Goal: Check status: Check status

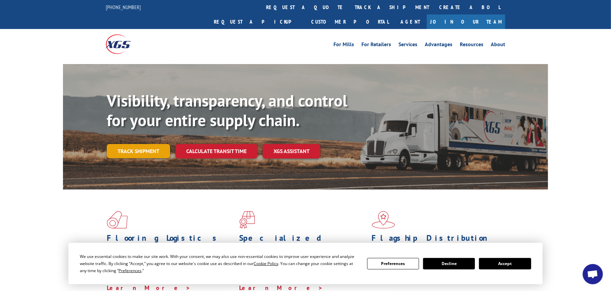
click at [143, 144] on link "Track shipment" at bounding box center [138, 151] width 63 height 14
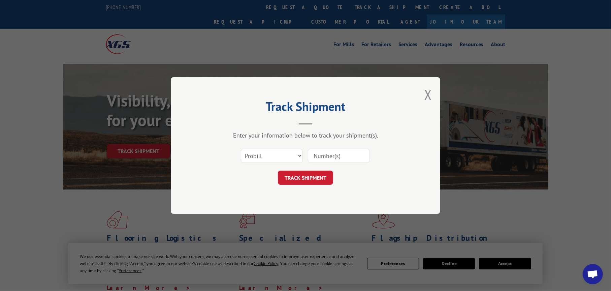
click at [326, 155] on input at bounding box center [339, 156] width 62 height 14
click at [318, 161] on input at bounding box center [339, 156] width 62 height 14
paste input "15968576"
type input "15968576"
drag, startPoint x: 321, startPoint y: 173, endPoint x: 325, endPoint y: 172, distance: 4.1
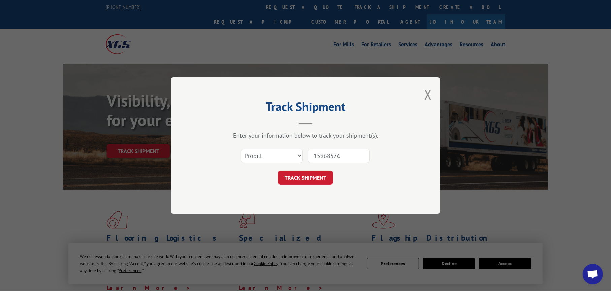
click at [320, 173] on button "TRACK SHIPMENT" at bounding box center [305, 177] width 55 height 14
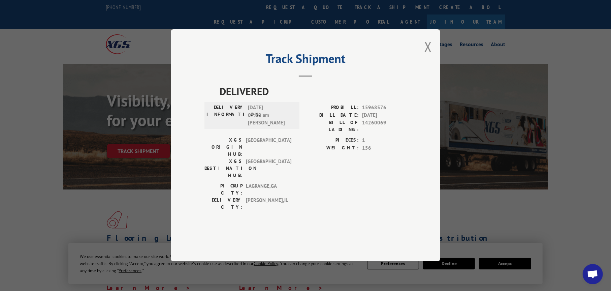
drag, startPoint x: 432, startPoint y: 71, endPoint x: 404, endPoint y: 80, distance: 29.4
click at [432, 70] on div "Track Shipment DELIVERED DELIVERY INFORMATION: [DATE] 07:10 am [PERSON_NAME]: 1…" at bounding box center [305, 145] width 269 height 232
click at [428, 56] on button "Close modal" at bounding box center [427, 47] width 7 height 18
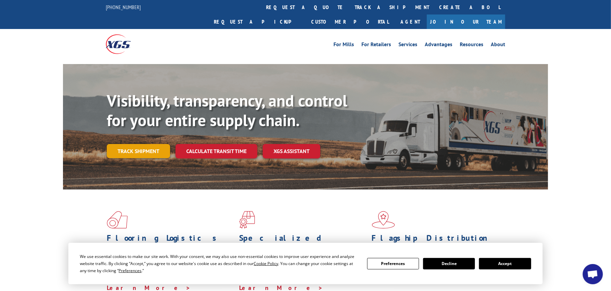
click at [136, 144] on link "Track shipment" at bounding box center [138, 151] width 63 height 14
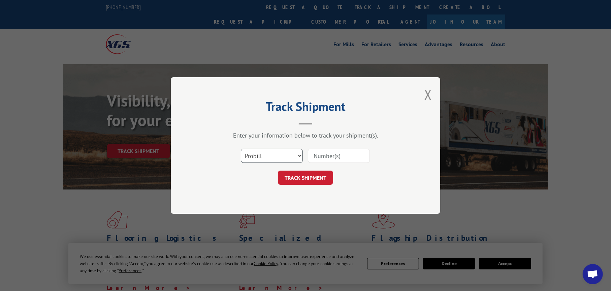
click at [271, 154] on select "Select category... Probill BOL PO" at bounding box center [272, 156] width 62 height 14
select select "bol"
click at [241, 149] on select "Select category... Probill BOL PO" at bounding box center [272, 156] width 62 height 14
click at [330, 153] on input at bounding box center [339, 156] width 62 height 14
paste input "6100052227"
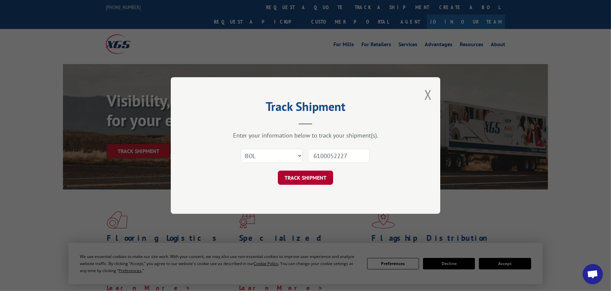
type input "6100052227"
click at [315, 174] on button "TRACK SHIPMENT" at bounding box center [305, 177] width 55 height 14
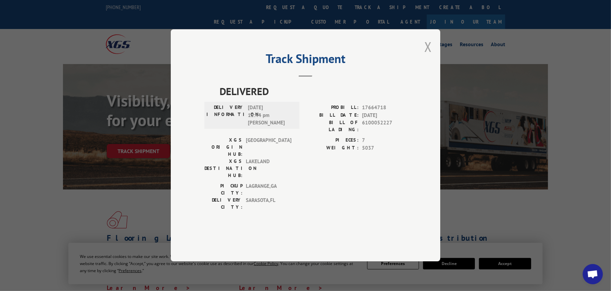
click at [426, 56] on button "Close modal" at bounding box center [427, 47] width 7 height 18
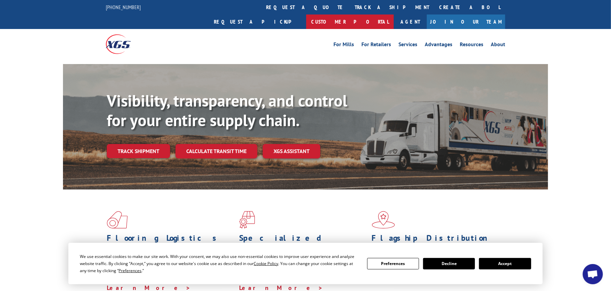
click at [394, 14] on link "Customer Portal" at bounding box center [350, 21] width 88 height 14
click at [146, 144] on link "Track shipment" at bounding box center [138, 151] width 63 height 14
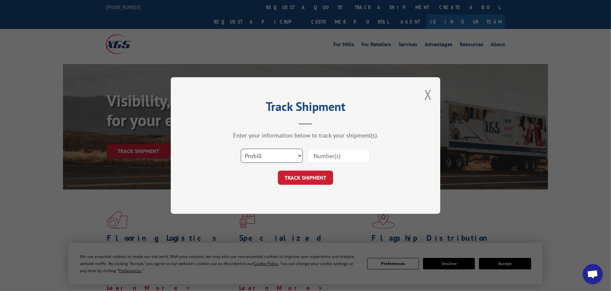
click at [282, 152] on select "Select category... Probill BOL PO" at bounding box center [272, 156] width 62 height 14
select select "bol"
click at [241, 149] on select "Select category... Probill BOL PO" at bounding box center [272, 156] width 62 height 14
click at [320, 153] on input at bounding box center [339, 156] width 62 height 14
paste input "6100052227"
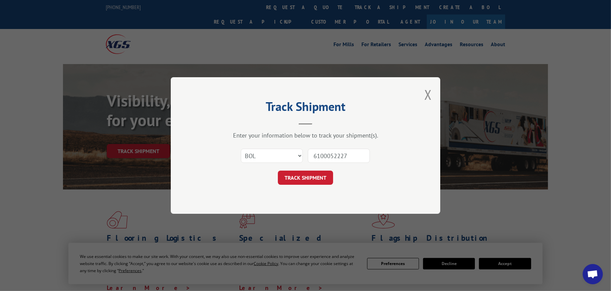
type input "6100052227"
click at [314, 188] on div "Track Shipment Enter your information below to track your shipment(s). Select c…" at bounding box center [305, 145] width 269 height 136
click at [317, 176] on button "TRACK SHIPMENT" at bounding box center [305, 177] width 55 height 14
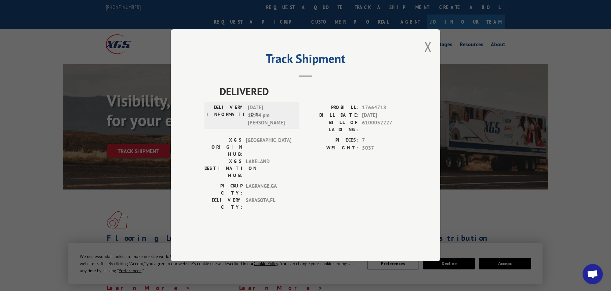
click at [374, 112] on span "17664718" at bounding box center [384, 108] width 44 height 8
copy span "17664718"
click at [375, 112] on span "17664718" at bounding box center [384, 108] width 44 height 8
